Goal: Information Seeking & Learning: Check status

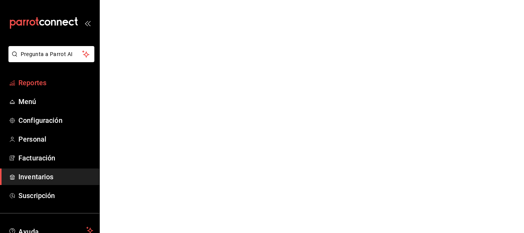
click at [46, 82] on span "Reportes" at bounding box center [55, 83] width 75 height 10
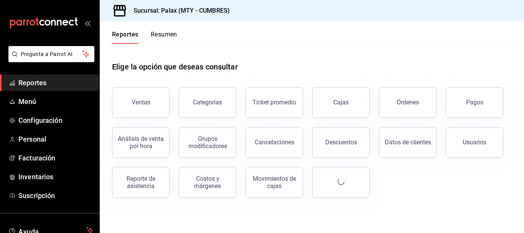
click at [176, 103] on div "Categorías" at bounding box center [203, 98] width 67 height 40
click at [153, 103] on button "Ventas" at bounding box center [141, 102] width 58 height 31
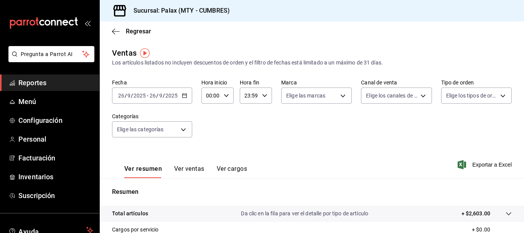
click at [225, 98] on div "00:00 Hora inicio" at bounding box center [217, 95] width 32 height 16
click at [214, 155] on button "23" at bounding box center [209, 157] width 13 height 15
type input "23:00"
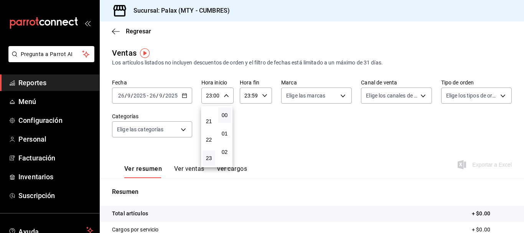
click at [185, 97] on div at bounding box center [262, 116] width 524 height 233
click at [185, 97] on icon "button" at bounding box center [184, 95] width 5 height 5
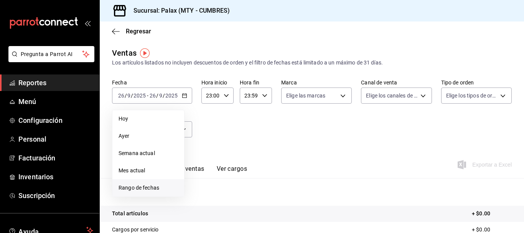
click at [146, 182] on li "Rango de fechas" at bounding box center [148, 187] width 72 height 17
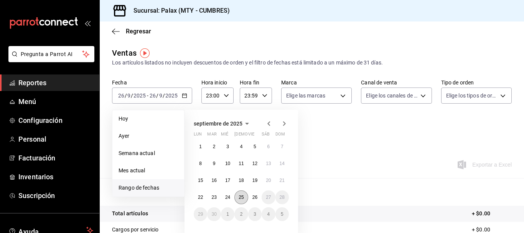
click at [237, 198] on button "25" at bounding box center [240, 197] width 13 height 14
click at [247, 199] on button "25" at bounding box center [240, 197] width 13 height 14
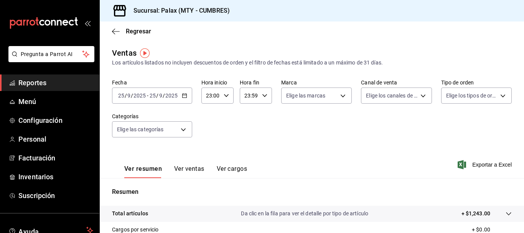
click at [177, 97] on input "2025" at bounding box center [171, 95] width 13 height 6
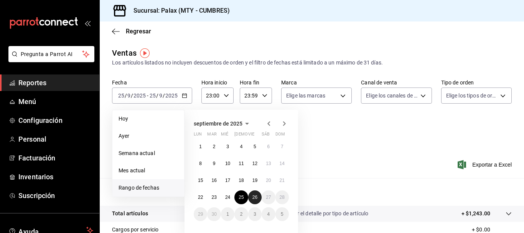
click at [256, 197] on abbr "26" at bounding box center [254, 197] width 5 height 5
click at [244, 198] on button "25" at bounding box center [240, 197] width 13 height 14
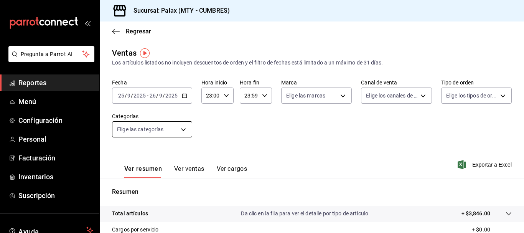
click at [183, 135] on body "Pregunta a Parrot AI Reportes Menú Configuración Personal Facturación Inventari…" at bounding box center [262, 116] width 524 height 233
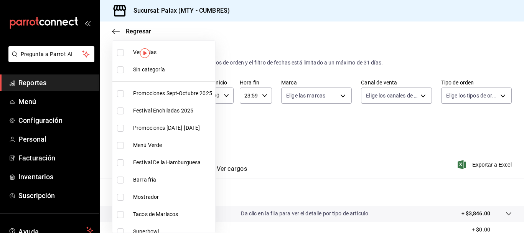
drag, startPoint x: 133, startPoint y: 196, endPoint x: 127, endPoint y: 195, distance: 5.9
click at [130, 196] on li "Mostrador" at bounding box center [163, 196] width 103 height 17
type input "f2dae4ce-bbab-4ca5-92d1-59dc07dbf672"
checkbox input "true"
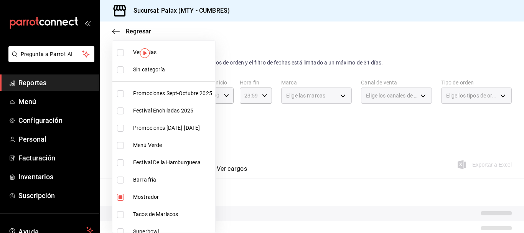
click at [242, 142] on div at bounding box center [262, 116] width 524 height 233
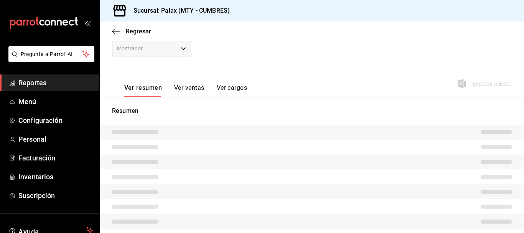
scroll to position [115, 0]
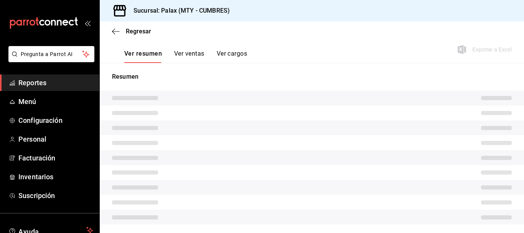
click at [187, 56] on button "Ver ventas" at bounding box center [189, 56] width 30 height 13
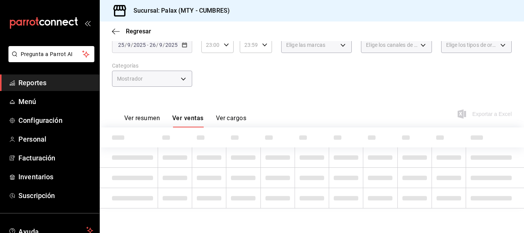
scroll to position [23, 0]
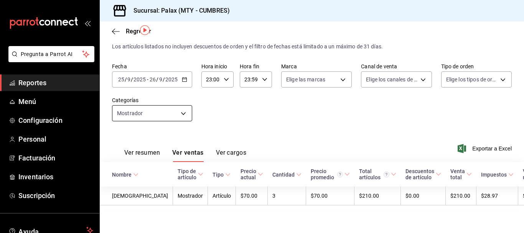
click at [120, 109] on body "Pregunta a Parrot AI Reportes Menú Configuración Personal Facturación Inventari…" at bounding box center [262, 116] width 524 height 233
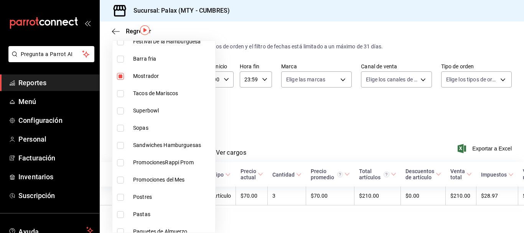
scroll to position [77, 0]
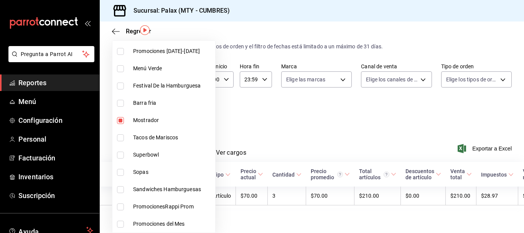
drag, startPoint x: 122, startPoint y: 114, endPoint x: 122, endPoint y: 118, distance: 4.6
click at [122, 118] on li "Mostrador" at bounding box center [163, 120] width 103 height 17
checkbox input "false"
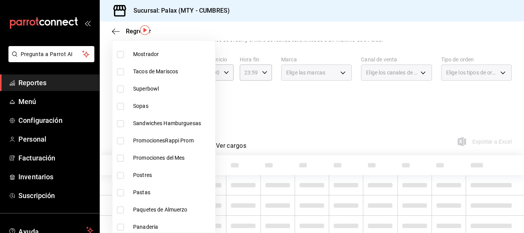
scroll to position [153, 0]
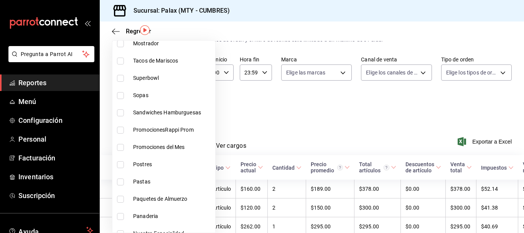
click at [124, 156] on li "Postres" at bounding box center [163, 164] width 103 height 17
type input "6970ed2c-64d9-4fee-a1ac-8fe23c7e63ab"
checkbox input "true"
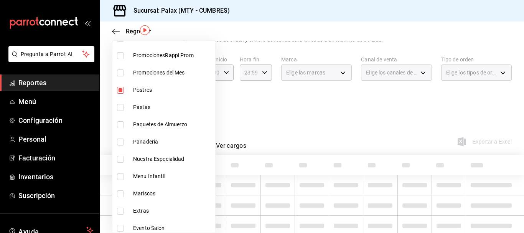
scroll to position [230, 0]
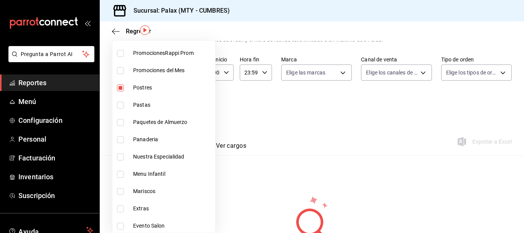
click at [120, 145] on li "Panaderia" at bounding box center [163, 139] width 103 height 17
type input "6970ed2c-64d9-4fee-a1ac-8fe23c7e63ab,c1857e69-1263-4738-8070-fa69687f0395"
checkbox input "true"
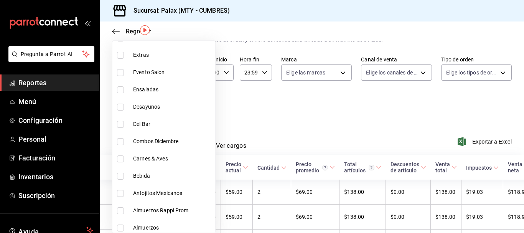
scroll to position [422, 0]
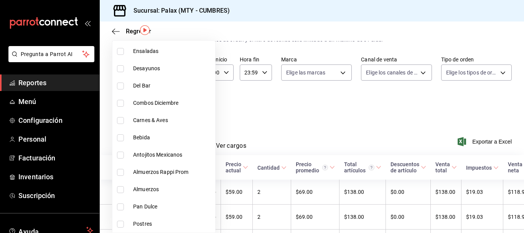
click at [119, 208] on input "checkbox" at bounding box center [120, 206] width 7 height 7
checkbox input "true"
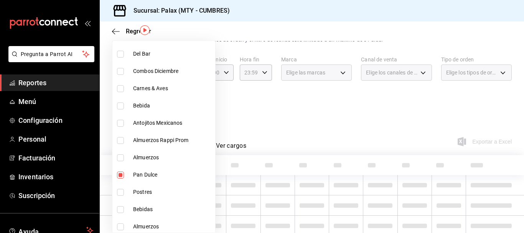
scroll to position [499, 0]
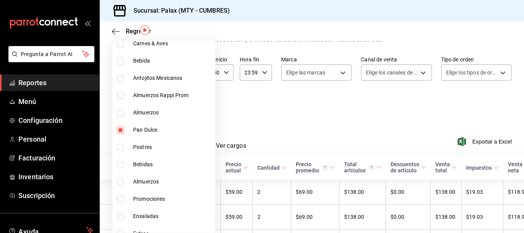
click at [124, 154] on li "Postres" at bounding box center [163, 147] width 103 height 17
type input "6970ed2c-64d9-4fee-a1ac-8fe23c7e63ab,c1857e69-1263-4738-8070-fa69687f0395,28c1a…"
checkbox input "true"
click at [242, 91] on div at bounding box center [262, 116] width 524 height 233
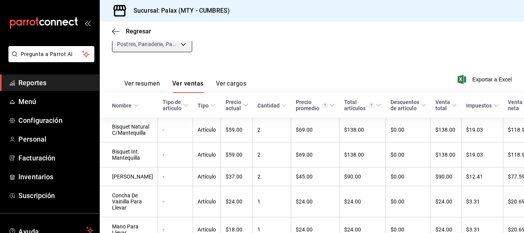
scroll to position [69, 0]
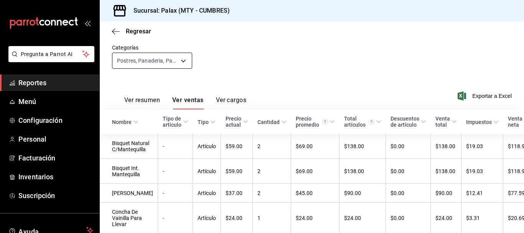
click at [143, 55] on body "Pregunta a Parrot AI Reportes Menú Configuración Personal Facturación Inventari…" at bounding box center [262, 116] width 524 height 233
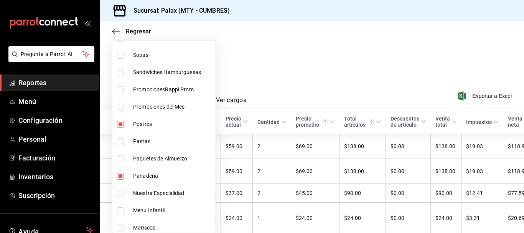
scroll to position [230, 0]
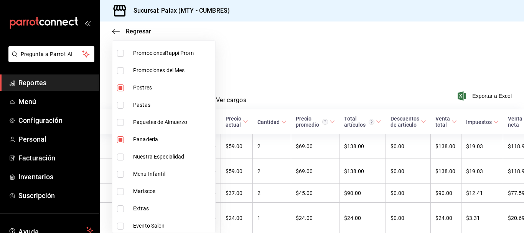
click at [114, 94] on li "Postres" at bounding box center [163, 87] width 103 height 17
type input "c1857e69-1263-4738-8070-fa69687f0395,28c1a667-0fd6-4a26-94c0-8b3e49d7bdba,f0b9e…"
checkbox input "false"
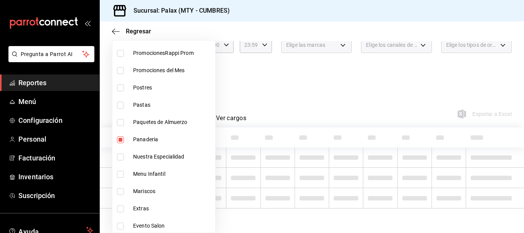
scroll to position [51, 0]
click at [120, 138] on input "checkbox" at bounding box center [120, 139] width 7 height 7
checkbox input "false"
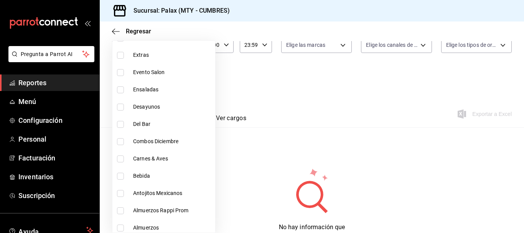
scroll to position [69, 0]
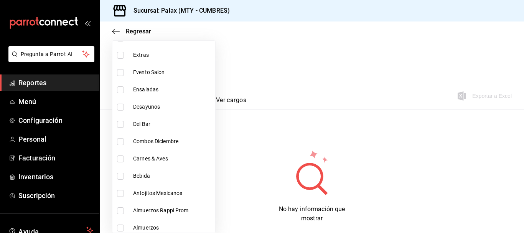
click at [124, 131] on li "Del Bar" at bounding box center [163, 123] width 103 height 17
type input "28c1a667-0fd6-4a26-94c0-8b3e49d7bdba,f0b9eaa6-d632-40ae-aa09-0bcae4e471a3,5041f…"
checkbox input "true"
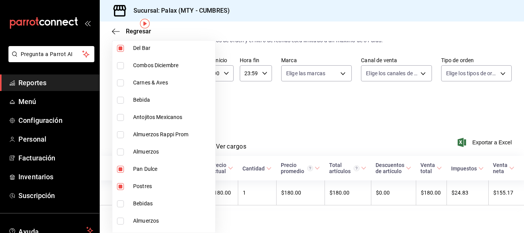
scroll to position [460, 0]
click at [117, 101] on li "Bebida" at bounding box center [163, 99] width 103 height 17
type input "28c1a667-0fd6-4a26-94c0-8b3e49d7bdba,f0b9eaa6-d632-40ae-aa09-0bcae4e471a3,5041f…"
checkbox input "true"
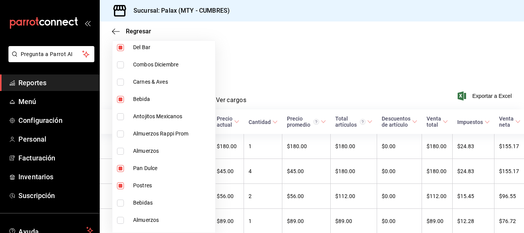
drag, startPoint x: 129, startPoint y: 202, endPoint x: 121, endPoint y: 194, distance: 11.4
click at [127, 202] on li "Bebidas" at bounding box center [163, 202] width 103 height 17
type input "28c1a667-0fd6-4a26-94c0-8b3e49d7bdba,f0b9eaa6-d632-40ae-aa09-0bcae4e471a3,5041f…"
checkbox input "true"
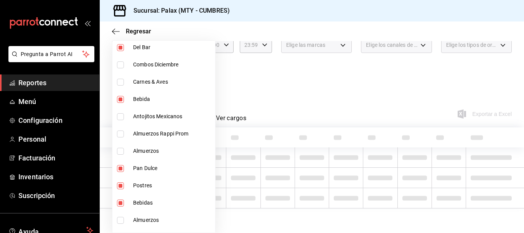
click at [119, 182] on input "checkbox" at bounding box center [120, 185] width 7 height 7
checkbox input "false"
click at [120, 173] on li "Pan Dulce" at bounding box center [163, 168] width 103 height 17
type input "5041f980-30f3-428d-be8c-286edc227efb,41ed9666-a182-4a37-8e0e-cc37feaa0168,0d339…"
checkbox input "false"
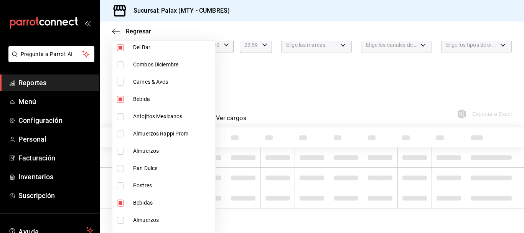
click at [335, 109] on div at bounding box center [262, 116] width 524 height 233
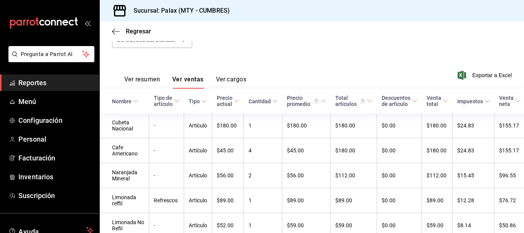
scroll to position [51, 0]
